Goal: Information Seeking & Learning: Find specific page/section

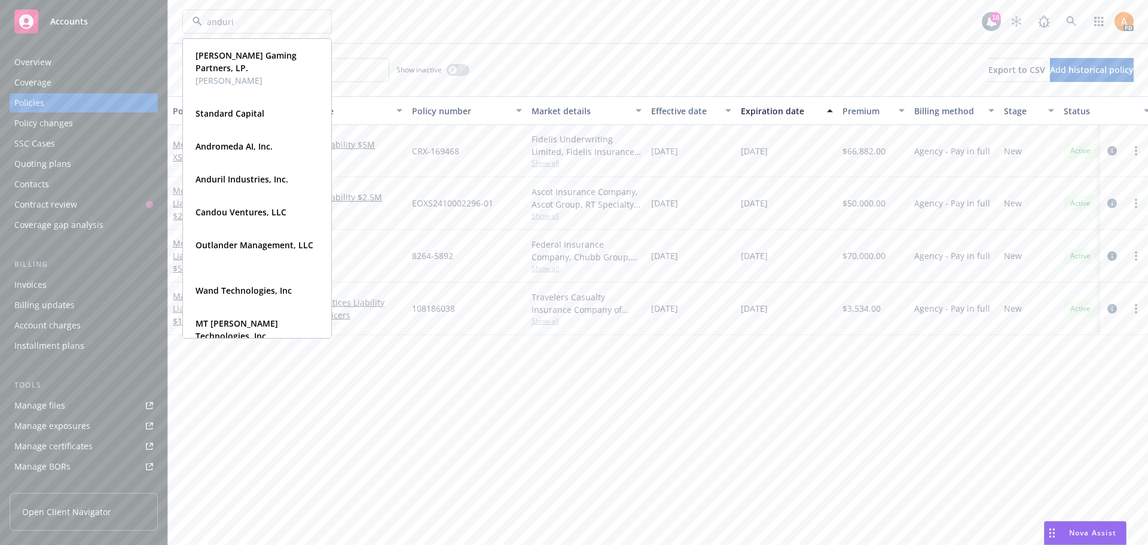
type input "anduril"
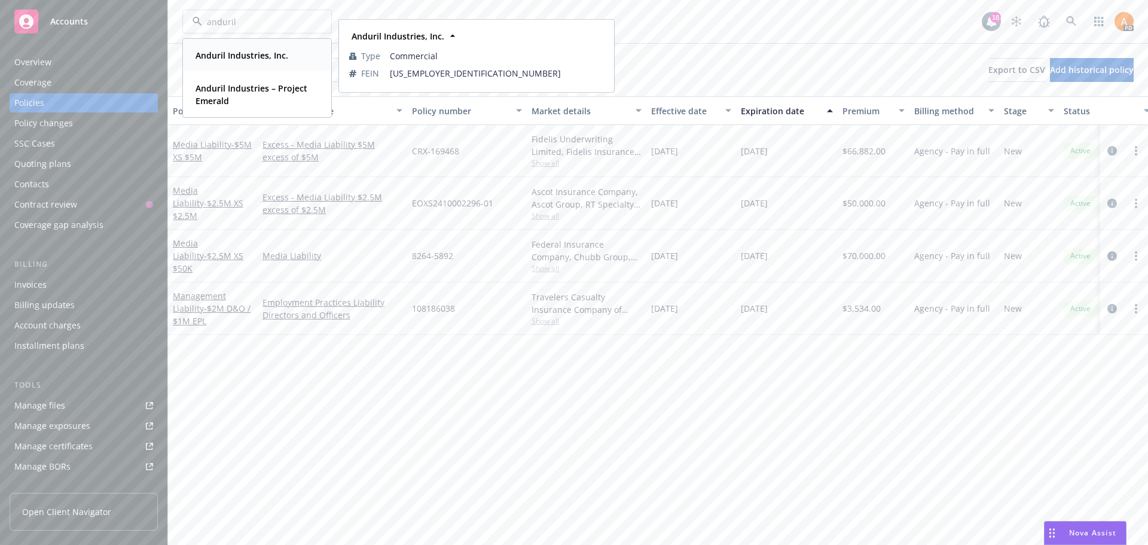
click at [219, 56] on strong "Anduril Industries, Inc." at bounding box center [241, 55] width 93 height 11
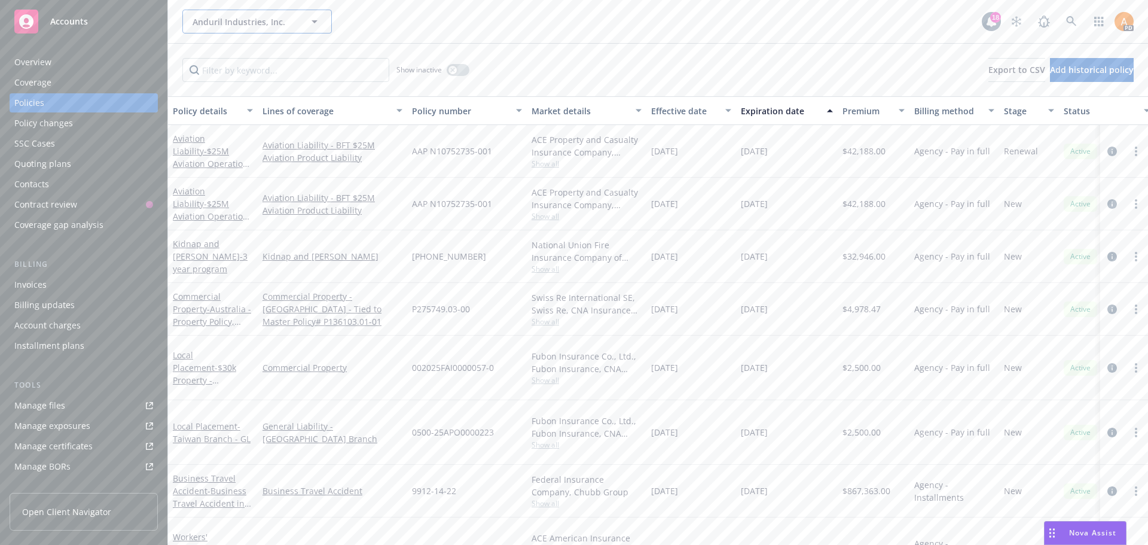
click at [258, 21] on span "Anduril Industries, Inc." at bounding box center [243, 22] width 103 height 13
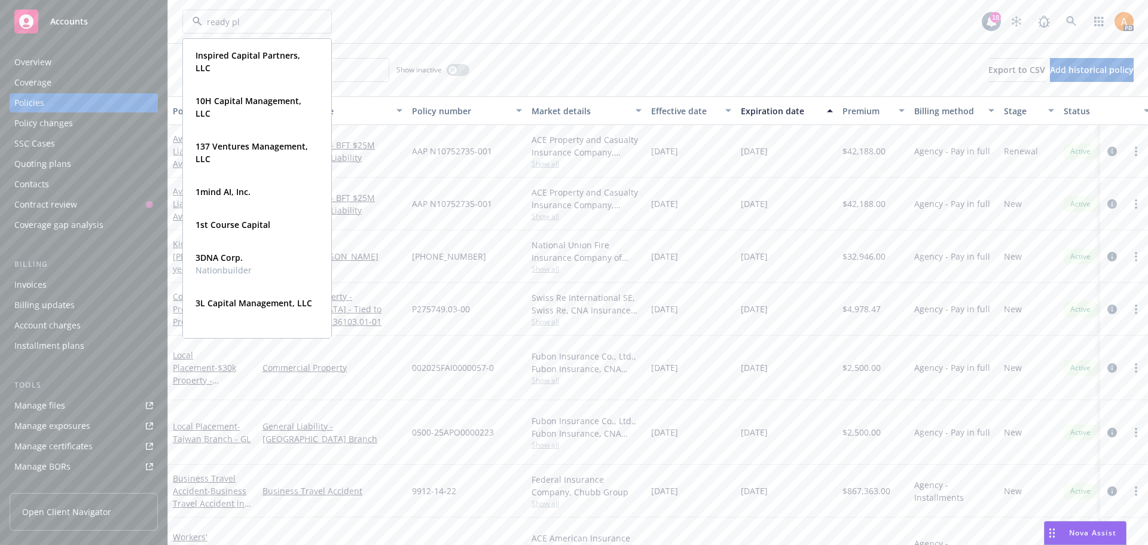
type input "ready pla"
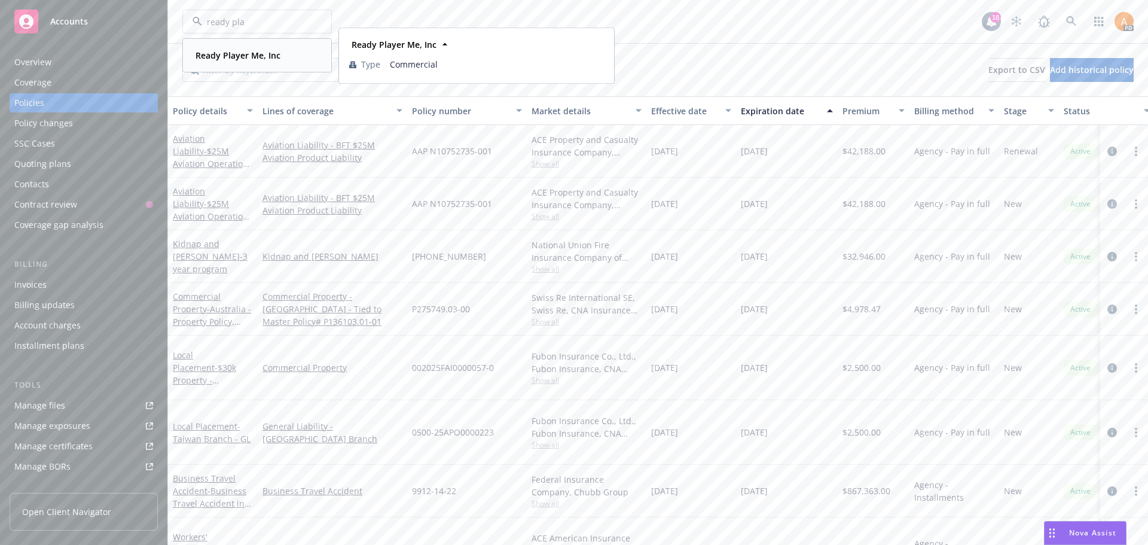
click at [223, 60] on strong "Ready Player Me, Inc" at bounding box center [237, 55] width 85 height 11
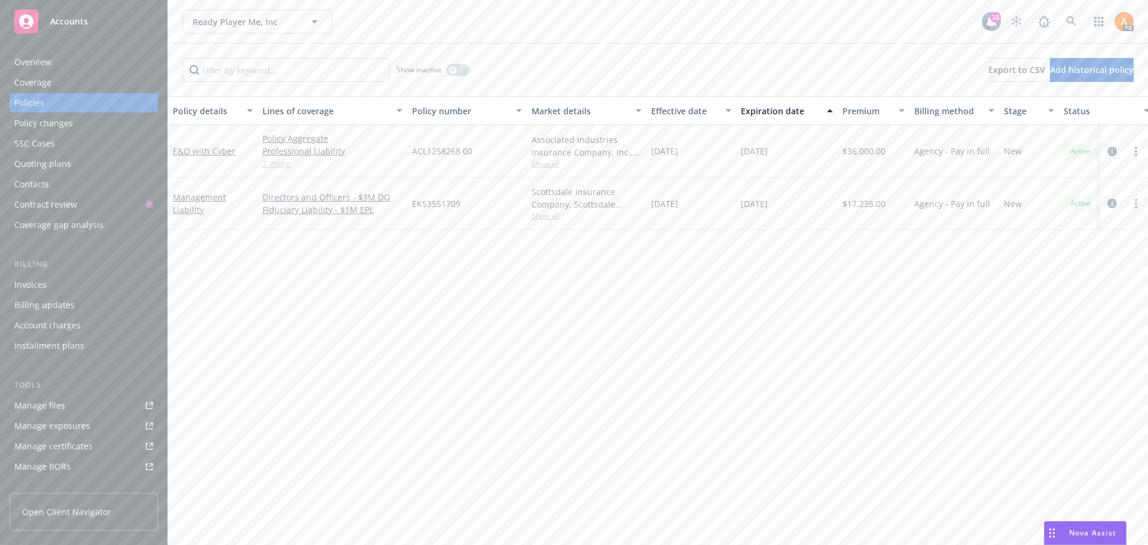
click at [33, 60] on div "Overview" at bounding box center [32, 62] width 37 height 19
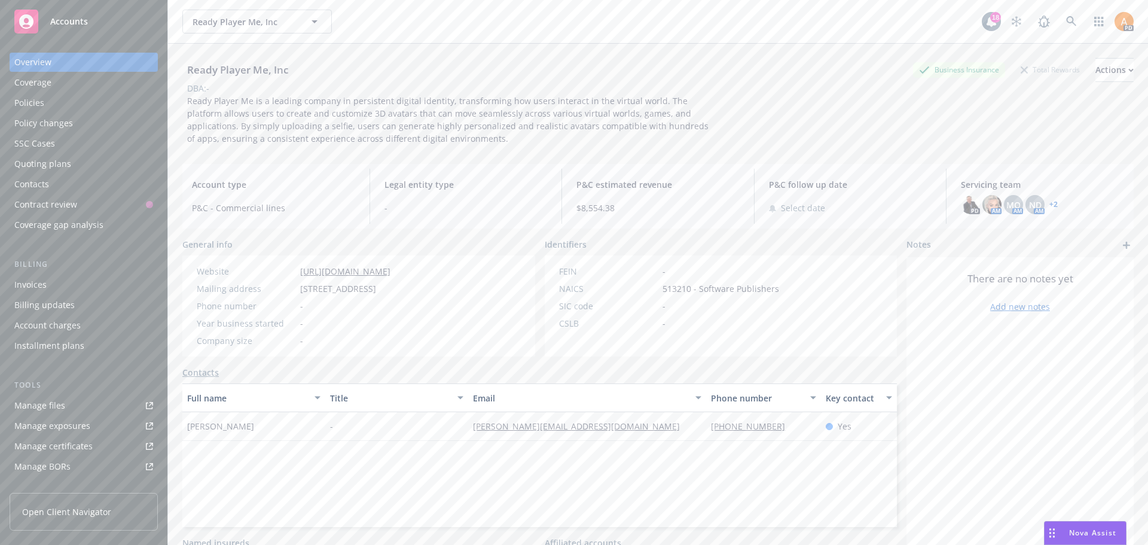
click at [1049, 201] on link "+ 2" at bounding box center [1053, 204] width 8 height 7
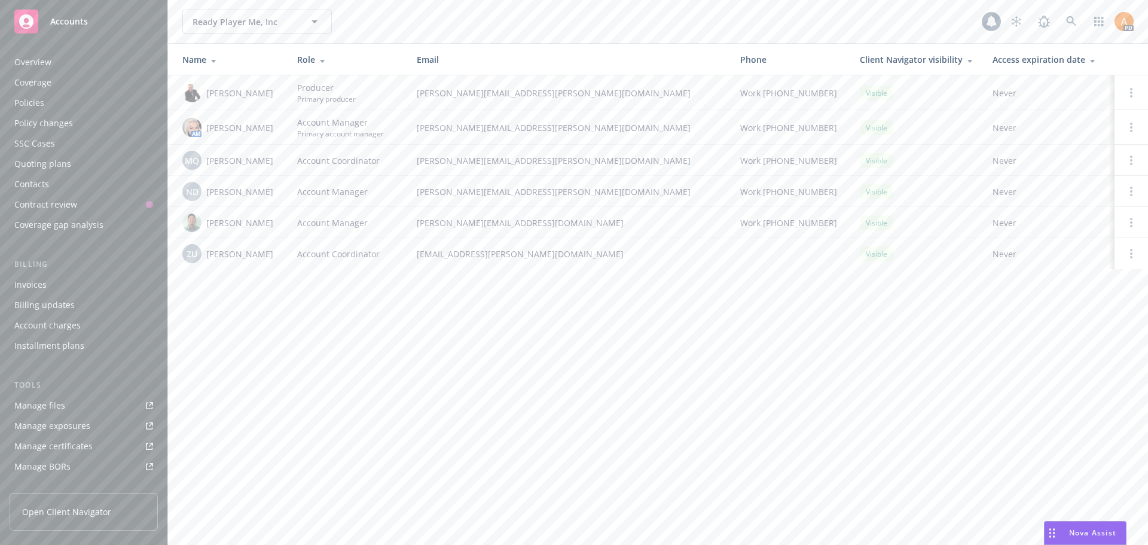
scroll to position [214, 0]
click at [236, 23] on span "Ready Player Me, Inc" at bounding box center [243, 22] width 103 height 13
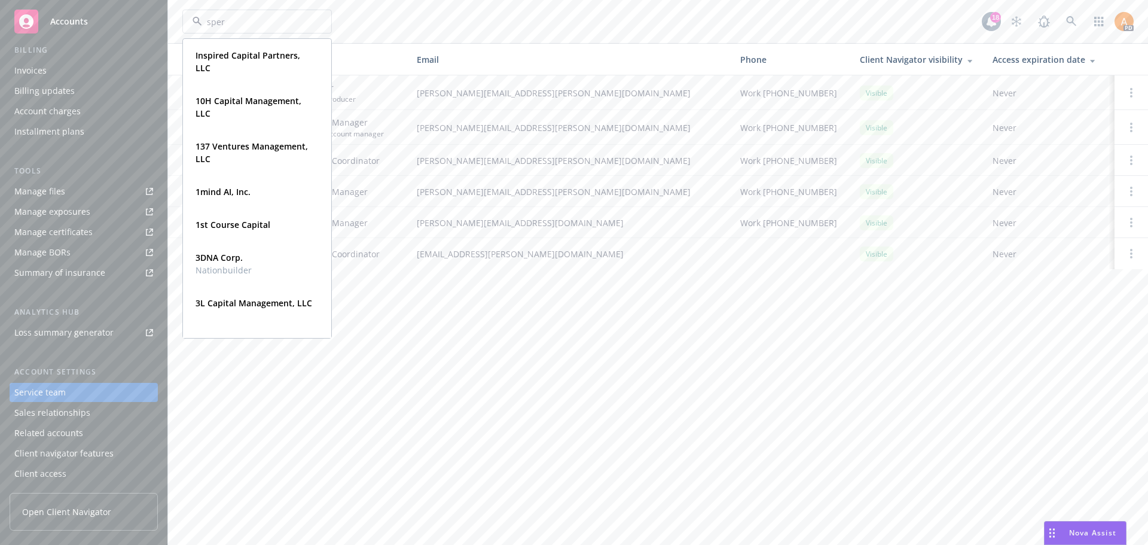
type input "spero"
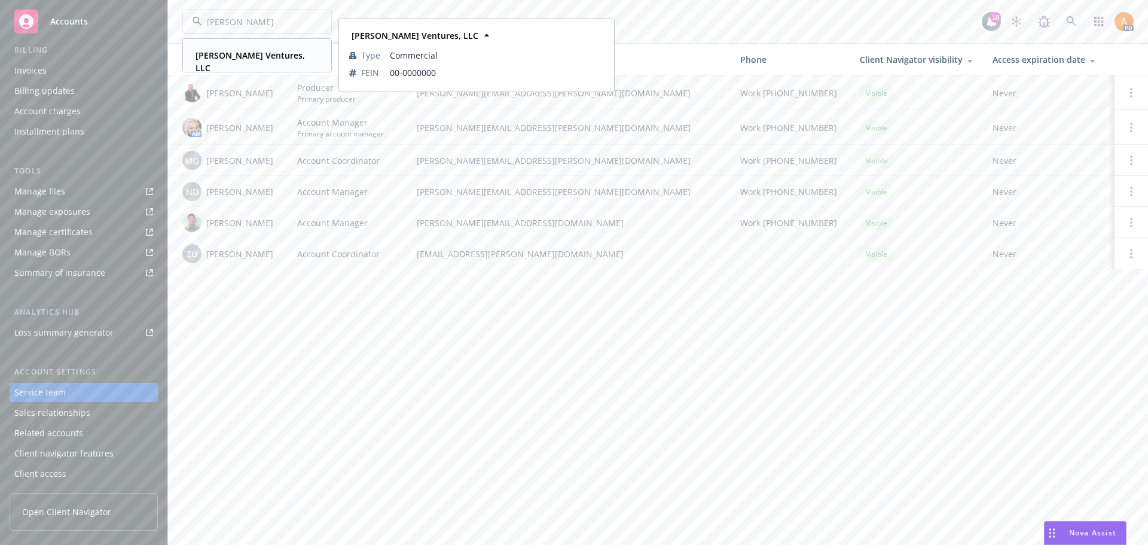
click at [232, 57] on strong "Spero Ventures, LLC" at bounding box center [249, 62] width 109 height 24
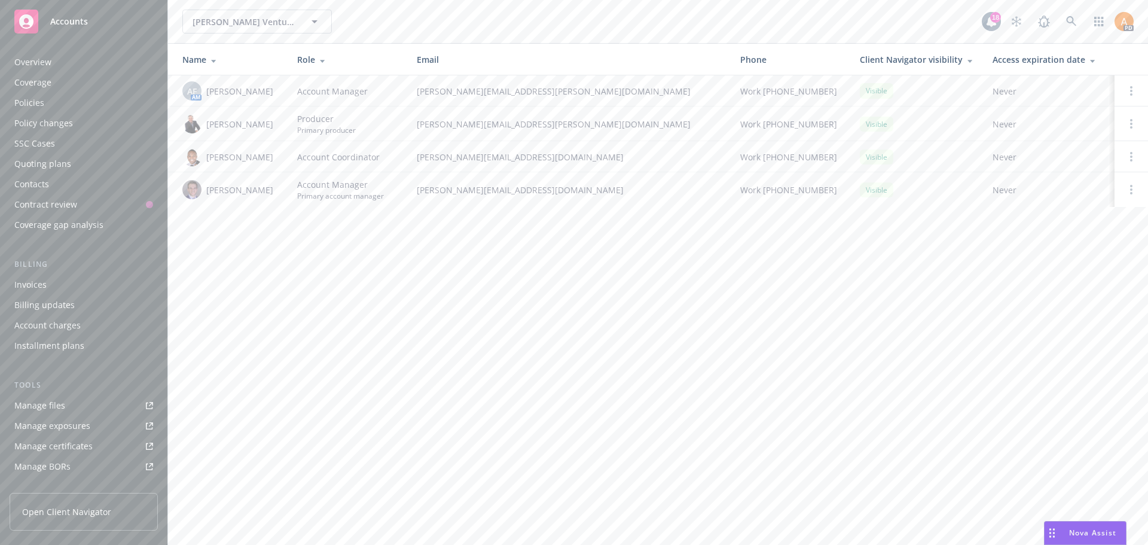
click at [45, 103] on div "Policies" at bounding box center [83, 102] width 139 height 19
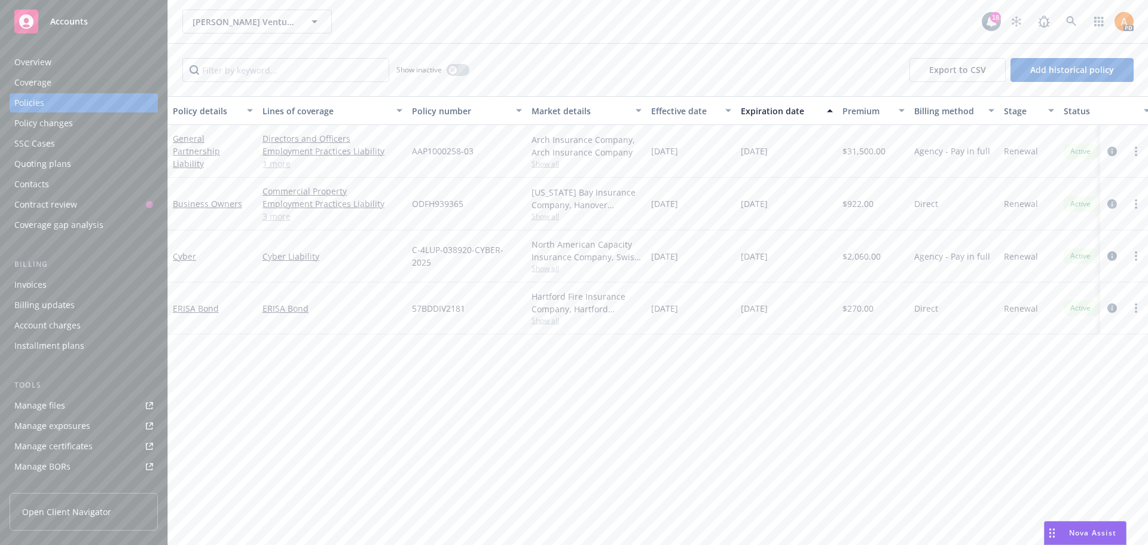
click at [579, 176] on div "Arch Insurance Company, Arch Insurance Company Show all" at bounding box center [587, 151] width 120 height 53
click at [41, 60] on div "Overview" at bounding box center [32, 62] width 37 height 19
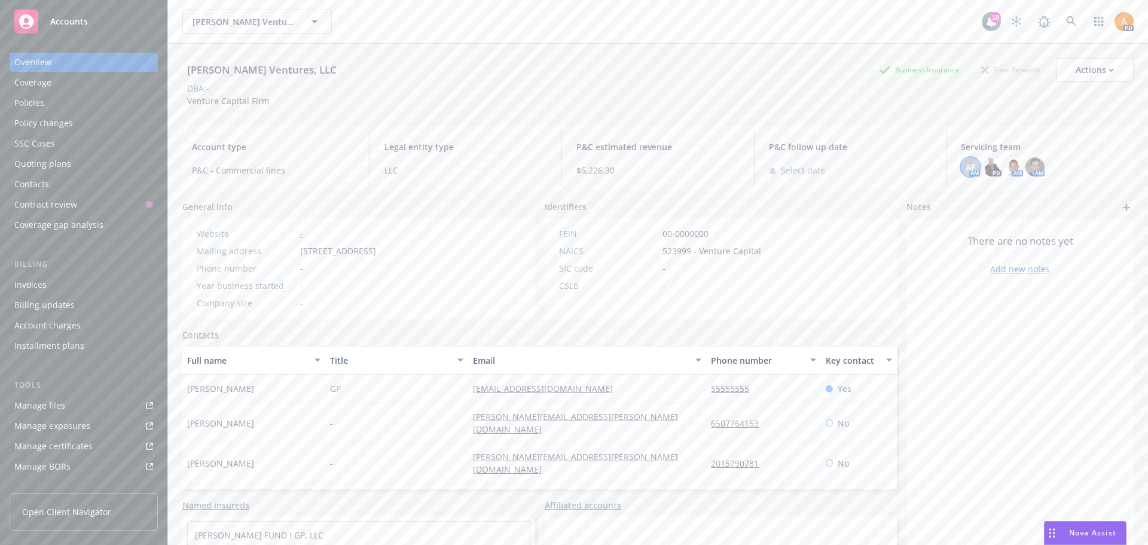
click at [965, 167] on span "AF" at bounding box center [970, 167] width 10 height 13
